Goal: Navigation & Orientation: Find specific page/section

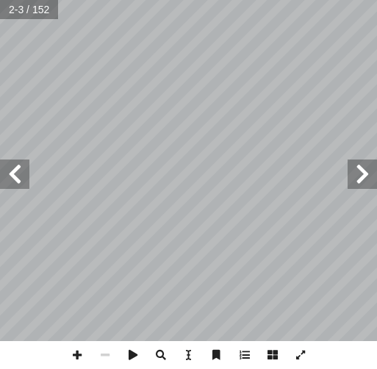
click at [326, 174] on span at bounding box center [361, 173] width 29 height 29
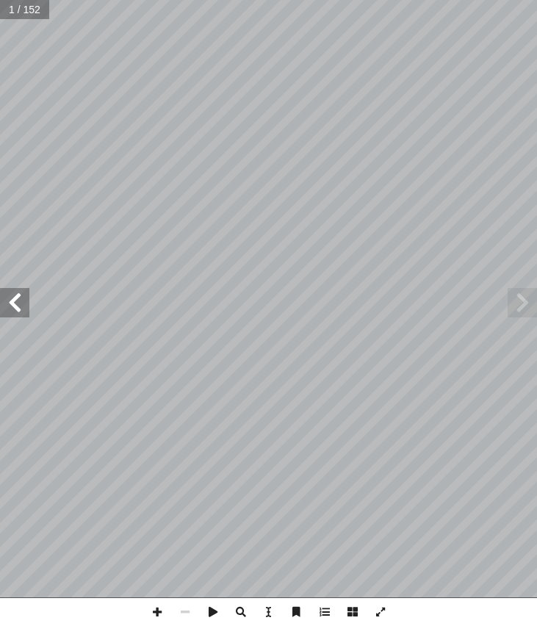
click at [24, 302] on span at bounding box center [14, 302] width 29 height 29
click at [25, 312] on span at bounding box center [14, 302] width 29 height 29
click at [26, 308] on span at bounding box center [14, 302] width 29 height 29
click at [21, 306] on span at bounding box center [14, 302] width 29 height 29
click at [1, 298] on span at bounding box center [14, 302] width 29 height 29
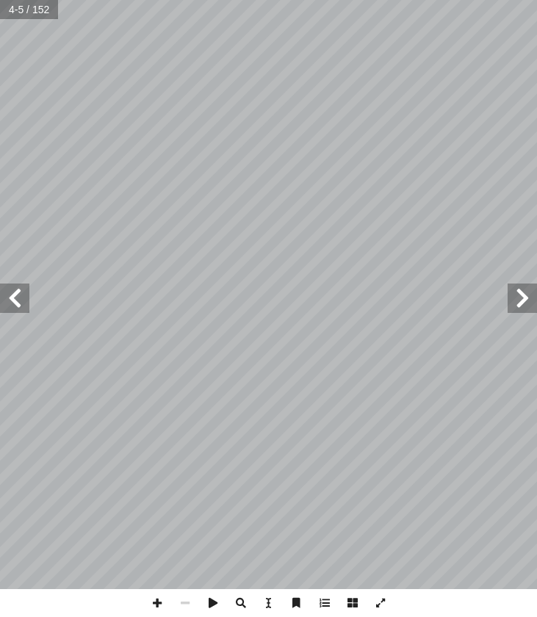
click at [28, 294] on span at bounding box center [14, 297] width 29 height 29
click at [27, 300] on span at bounding box center [14, 297] width 29 height 29
click at [24, 299] on span at bounding box center [14, 297] width 29 height 29
click at [23, 306] on span at bounding box center [14, 297] width 29 height 29
click at [27, 297] on span at bounding box center [14, 297] width 29 height 29
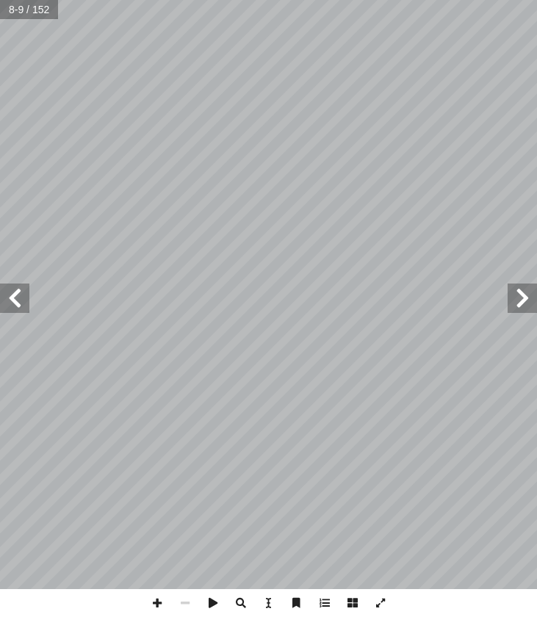
click at [27, 297] on span at bounding box center [14, 297] width 29 height 29
click at [27, 293] on span at bounding box center [14, 297] width 29 height 29
click at [26, 305] on span at bounding box center [14, 297] width 29 height 29
click at [27, 302] on span at bounding box center [14, 297] width 29 height 29
click at [25, 306] on span at bounding box center [14, 297] width 29 height 29
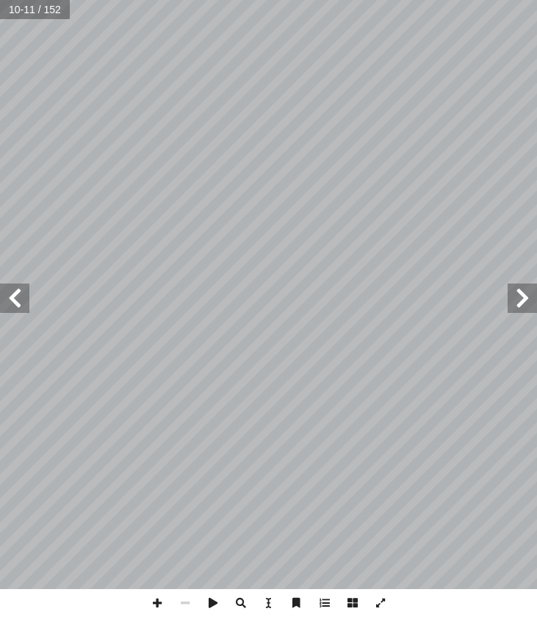
click at [18, 310] on span at bounding box center [14, 297] width 29 height 29
click at [20, 310] on span at bounding box center [14, 297] width 29 height 29
click at [15, 311] on span at bounding box center [14, 297] width 29 height 29
click at [22, 305] on span at bounding box center [14, 297] width 29 height 29
click at [14, 306] on span at bounding box center [14, 297] width 29 height 29
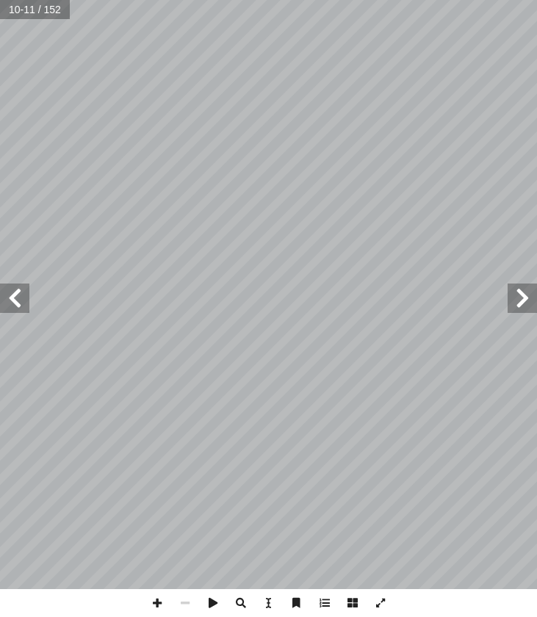
click at [22, 307] on span at bounding box center [14, 297] width 29 height 29
click at [22, 303] on span at bounding box center [14, 297] width 29 height 29
click at [18, 306] on span at bounding box center [14, 297] width 29 height 29
click at [19, 308] on span at bounding box center [14, 297] width 29 height 29
click at [27, 299] on span at bounding box center [14, 297] width 29 height 29
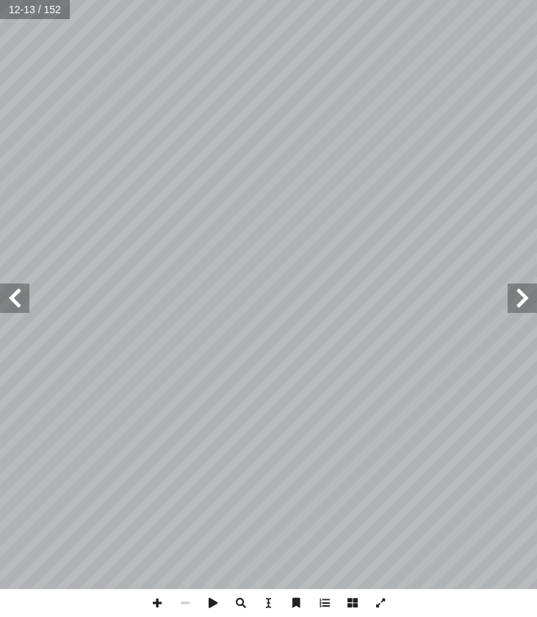
click at [24, 306] on span at bounding box center [14, 297] width 29 height 29
click at [29, 300] on span at bounding box center [14, 297] width 29 height 29
click at [28, 297] on span at bounding box center [14, 297] width 29 height 29
click at [29, 294] on span at bounding box center [14, 297] width 29 height 29
click at [27, 294] on span at bounding box center [14, 297] width 29 height 29
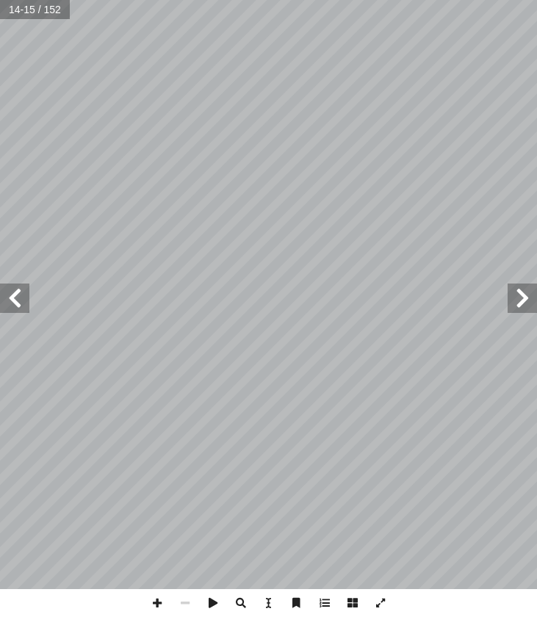
click at [28, 292] on span at bounding box center [14, 297] width 29 height 29
click at [22, 304] on span at bounding box center [14, 297] width 29 height 29
click at [19, 307] on span at bounding box center [14, 297] width 29 height 29
click at [19, 295] on span at bounding box center [14, 297] width 29 height 29
click at [11, 286] on span at bounding box center [14, 297] width 29 height 29
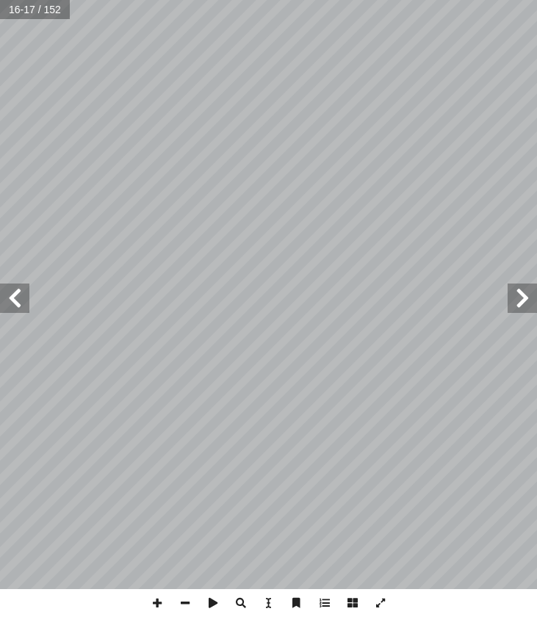
click at [22, 288] on span at bounding box center [14, 297] width 29 height 29
click at [21, 297] on span at bounding box center [14, 297] width 29 height 29
click at [326, 301] on span at bounding box center [525, 297] width 29 height 29
click at [326, 297] on span at bounding box center [525, 297] width 29 height 29
click at [326, 294] on span at bounding box center [525, 297] width 29 height 29
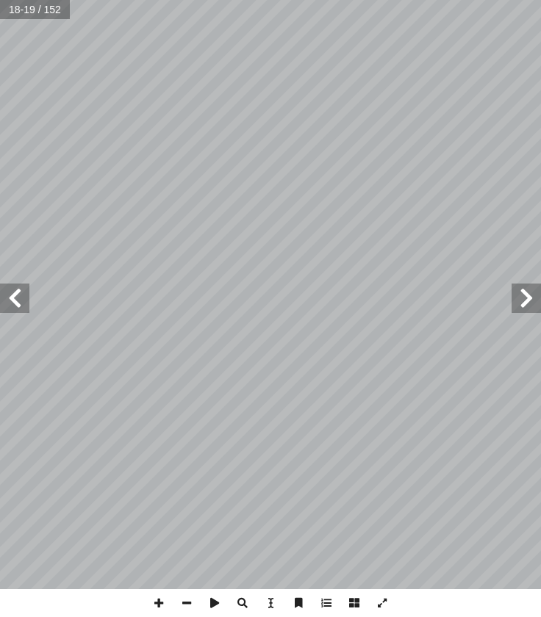
click at [326, 298] on span at bounding box center [525, 297] width 29 height 29
click at [326, 294] on span at bounding box center [525, 297] width 29 height 29
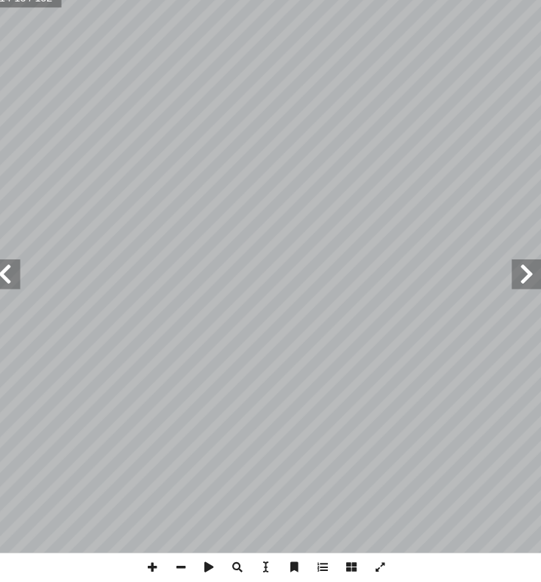
click at [19, 266] on span at bounding box center [14, 280] width 29 height 29
click at [10, 273] on span at bounding box center [14, 280] width 29 height 29
click at [10, 266] on span at bounding box center [14, 280] width 29 height 29
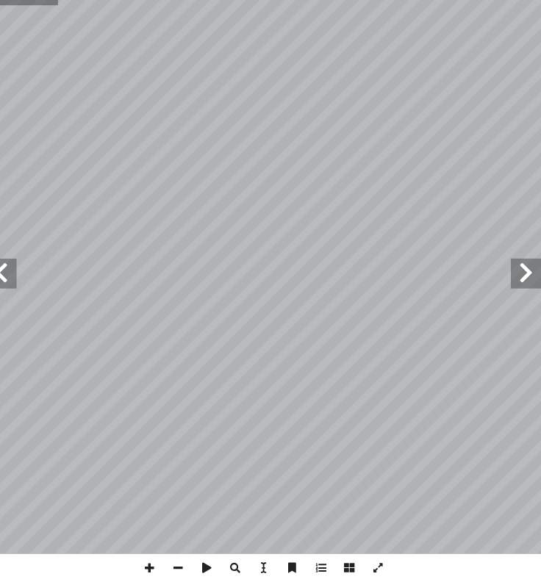
click at [326, 266] on span at bounding box center [525, 280] width 29 height 29
click at [326, 267] on span at bounding box center [525, 280] width 29 height 29
click at [326, 266] on span at bounding box center [525, 280] width 29 height 29
click at [326, 267] on span at bounding box center [525, 280] width 29 height 29
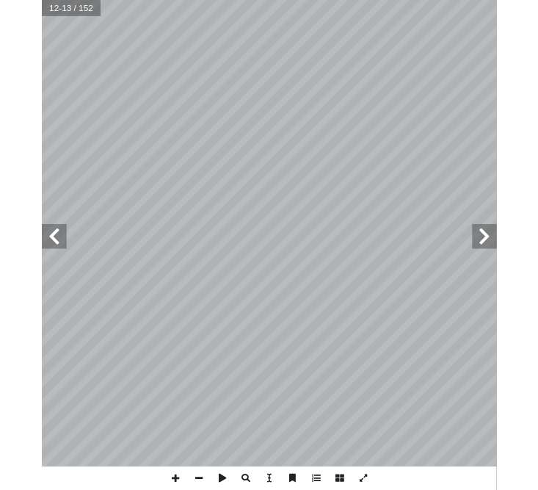
scroll to position [14, 13]
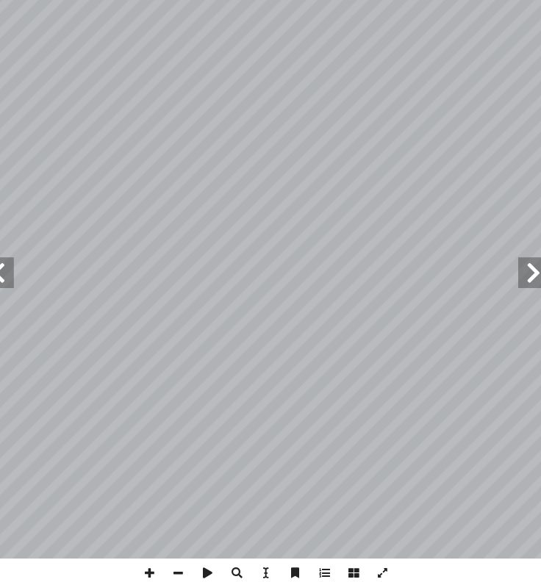
click at [511, 266] on span at bounding box center [525, 280] width 29 height 29
click at [9, 266] on span at bounding box center [14, 280] width 29 height 29
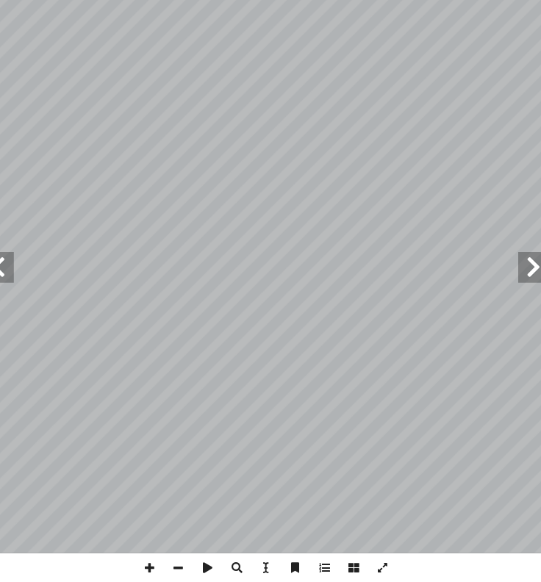
click at [4, 266] on span at bounding box center [14, 280] width 29 height 29
click at [6, 266] on span at bounding box center [14, 280] width 29 height 29
click at [12, 266] on span at bounding box center [14, 280] width 29 height 29
click at [4, 266] on span at bounding box center [14, 280] width 29 height 29
